Goal: Task Accomplishment & Management: Manage account settings

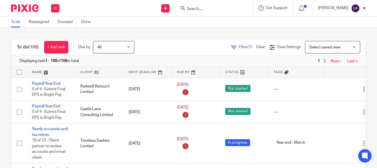
click at [213, 6] on form at bounding box center [215, 8] width 59 height 7
click at [211, 7] on input "Search" at bounding box center [211, 9] width 50 height 5
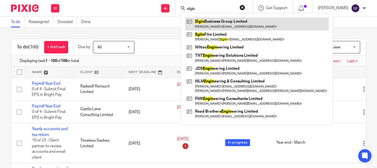
type input "elgin"
drag, startPoint x: 230, startPoint y: 20, endPoint x: 255, endPoint y: 23, distance: 25.6
click at [255, 23] on link at bounding box center [257, 23] width 144 height 13
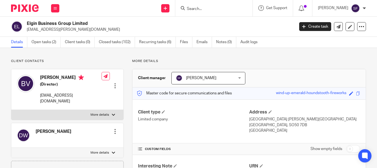
click at [210, 8] on input "Search" at bounding box center [211, 9] width 50 height 5
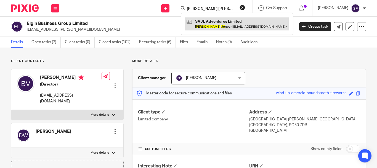
type input "steve jo"
click at [228, 18] on link at bounding box center [237, 23] width 104 height 13
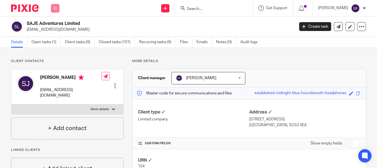
click at [56, 10] on button at bounding box center [55, 8] width 8 height 8
click at [35, 44] on link "Open tasks (1)" at bounding box center [45, 42] width 29 height 11
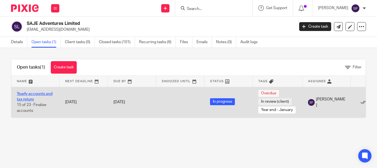
click at [31, 94] on link "Yearly accounts and tax return" at bounding box center [35, 96] width 36 height 9
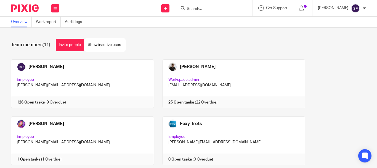
click at [210, 9] on input "Search" at bounding box center [211, 9] width 50 height 5
click at [210, 7] on input "Search" at bounding box center [211, 9] width 50 height 5
type input "b"
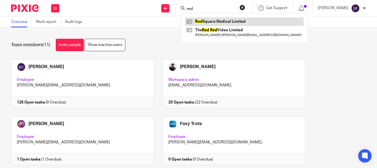
type input "red"
click at [224, 21] on link at bounding box center [244, 21] width 118 height 8
